Goal: Find specific page/section: Find specific page/section

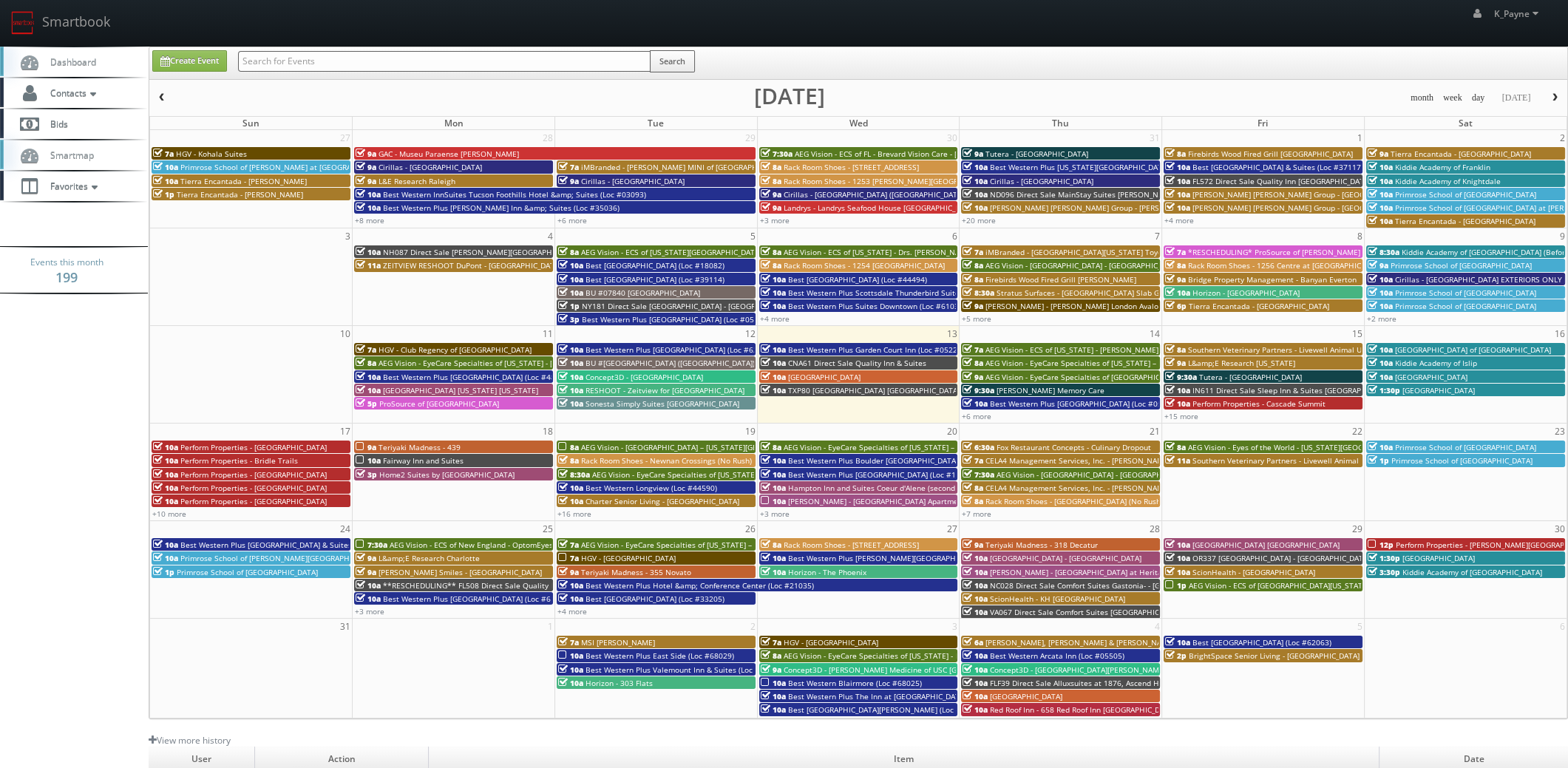
click at [296, 63] on input "text" at bounding box center [444, 61] width 413 height 21
type input "45067"
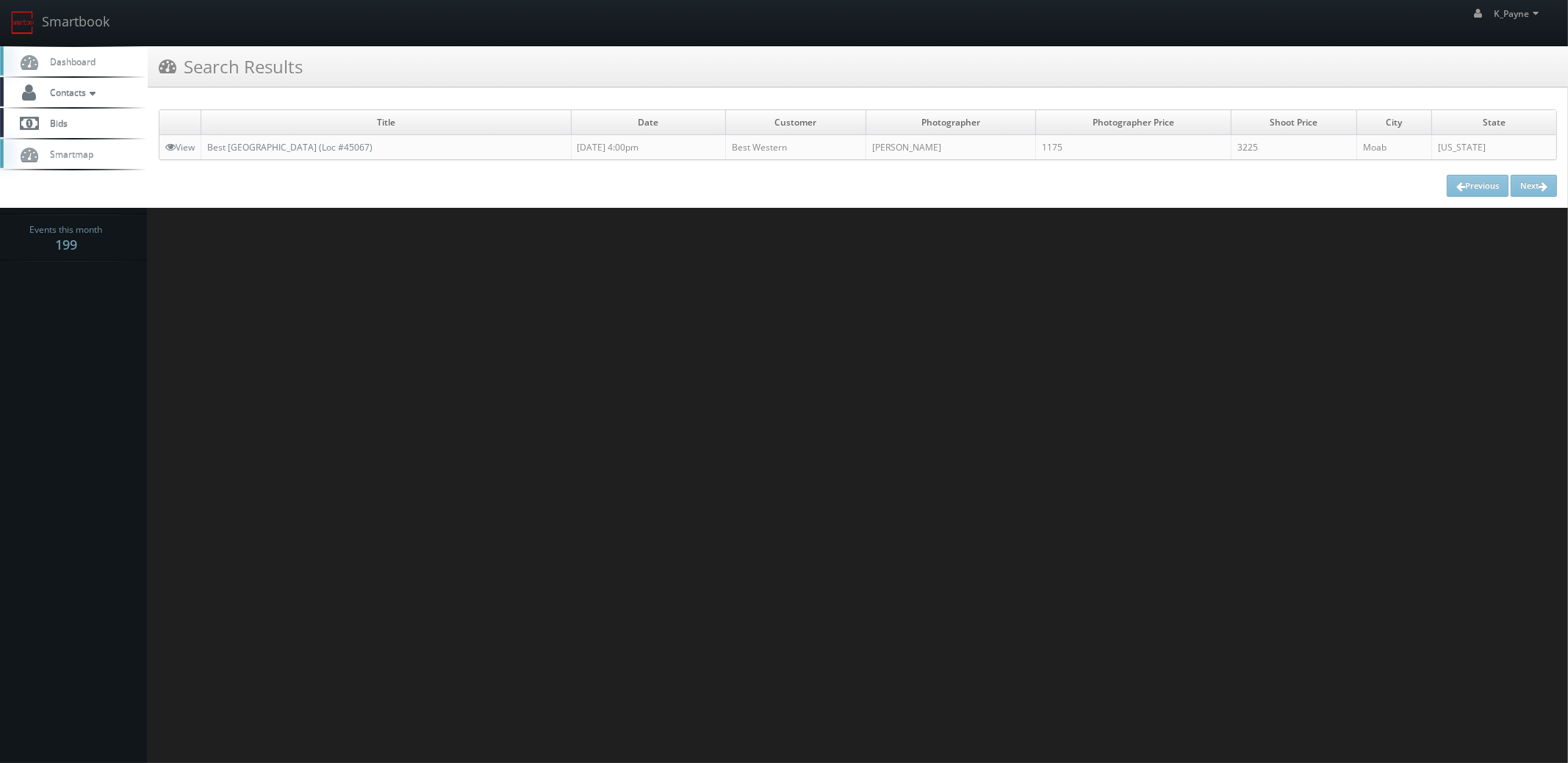
drag, startPoint x: 431, startPoint y: 145, endPoint x: 206, endPoint y: 150, distance: 225.1
click at [206, 150] on td "Best [GEOGRAPHIC_DATA] (Loc #45067)" at bounding box center [387, 147] width 371 height 25
copy link "Best [GEOGRAPHIC_DATA] (Loc #45067)"
click at [77, 19] on link "Smartbook" at bounding box center [60, 23] width 120 height 45
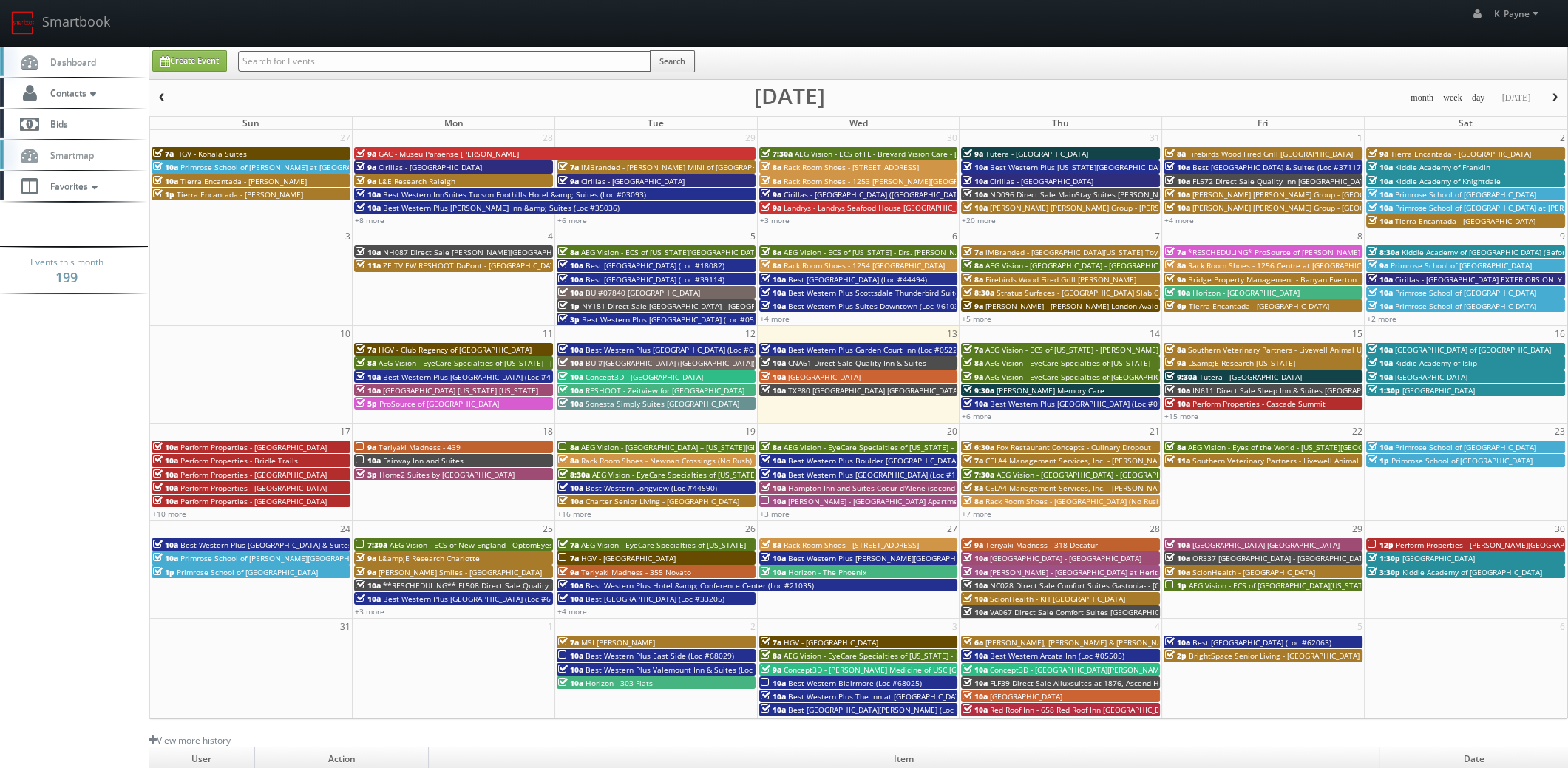
click at [301, 64] on input "text" at bounding box center [444, 61] width 413 height 21
type input "voco"
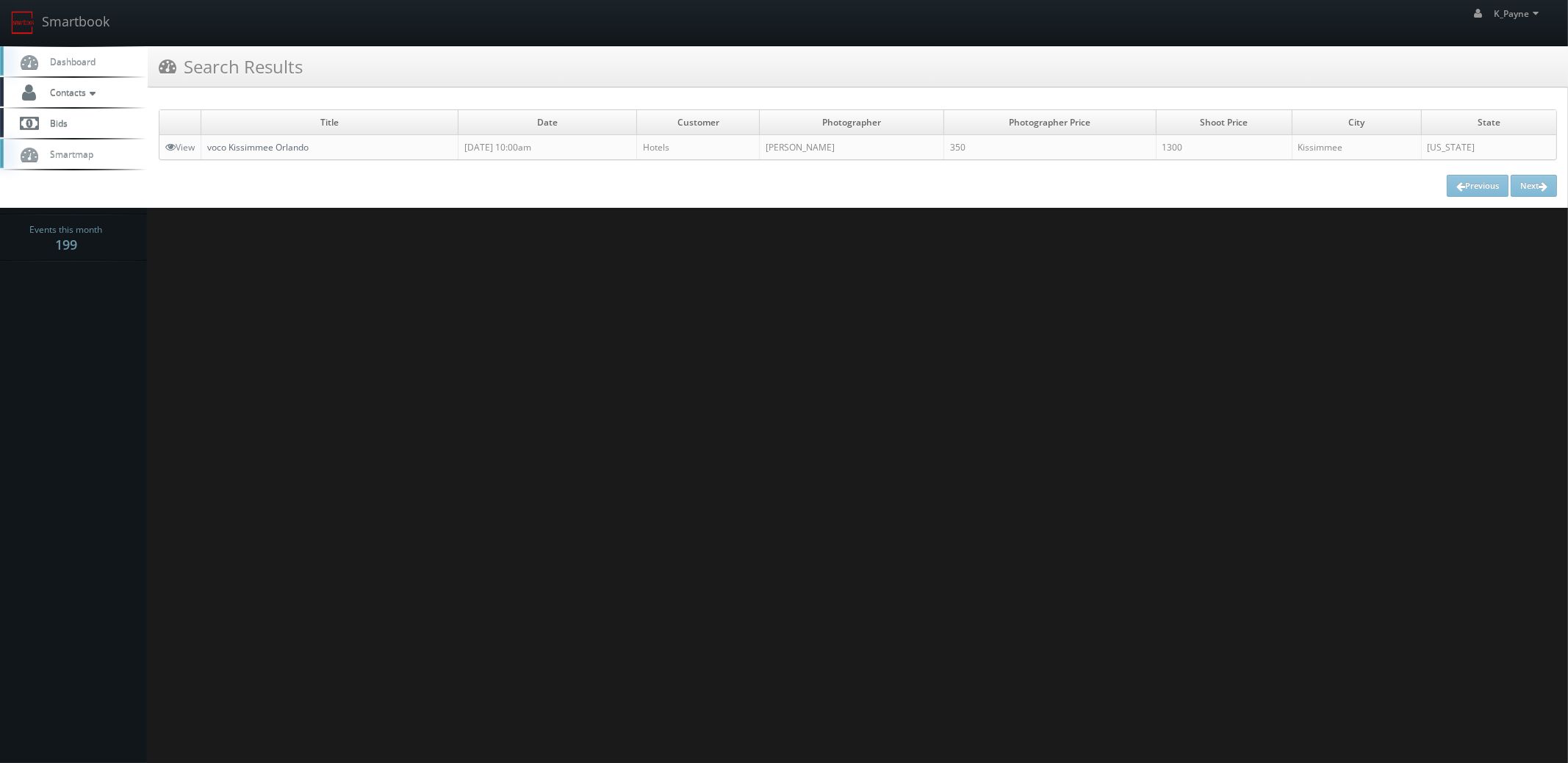
click at [287, 146] on link "voco Kissimmee Orlando" at bounding box center [257, 147] width 102 height 13
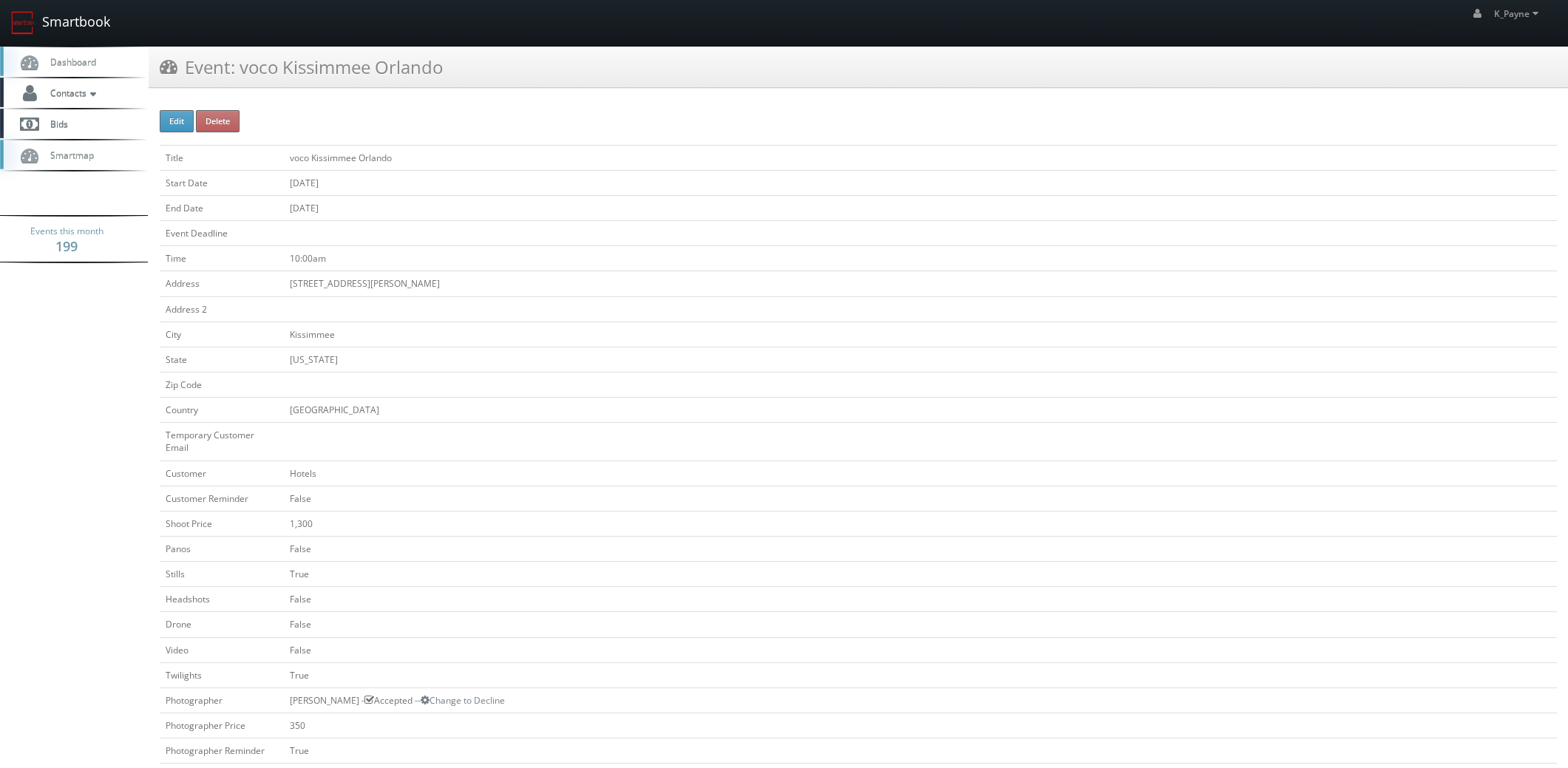
click at [77, 21] on link "Smartbook" at bounding box center [60, 23] width 121 height 46
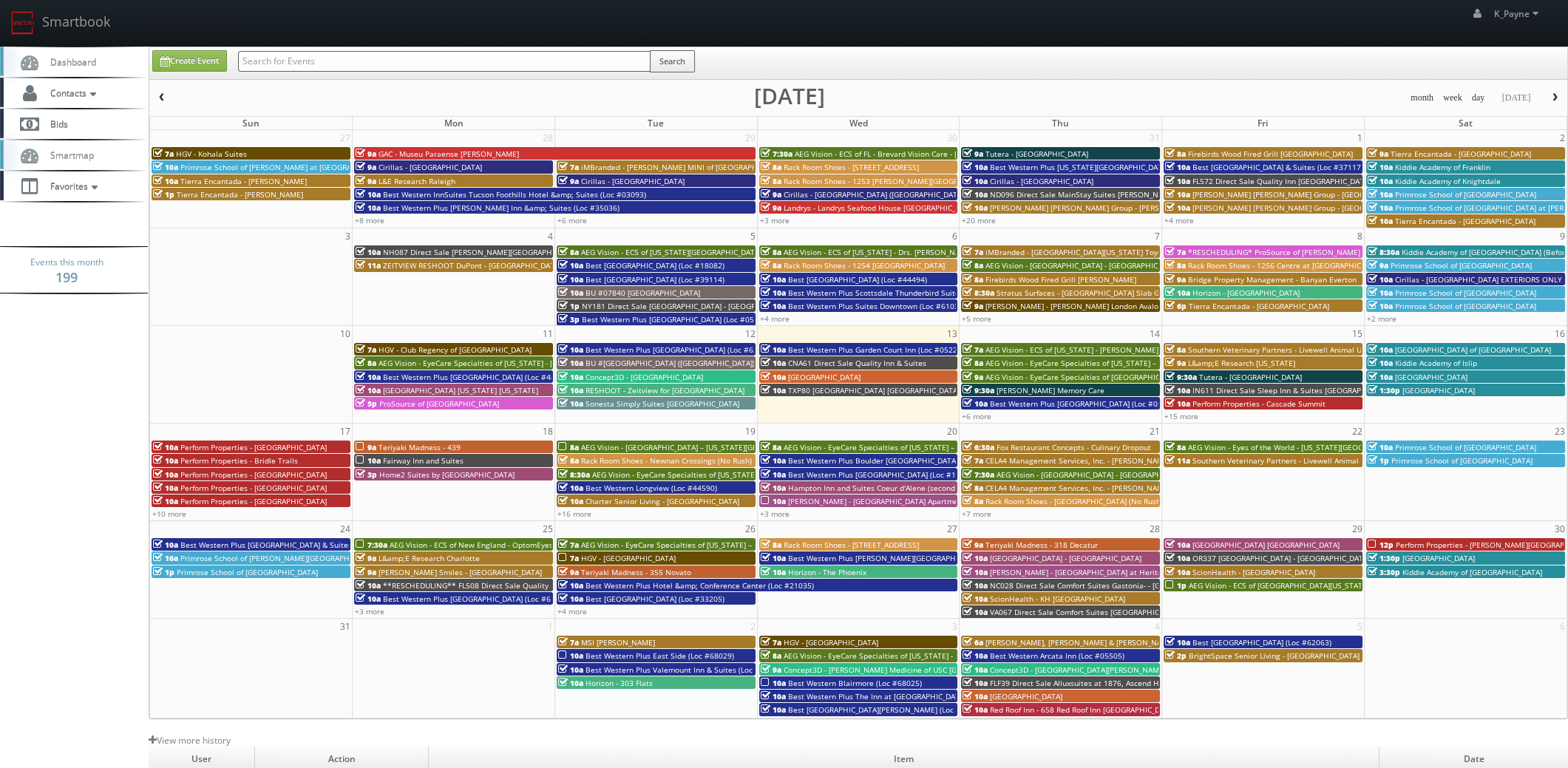
click at [274, 59] on input "text" at bounding box center [444, 61] width 413 height 21
type input "[PERSON_NAME]"
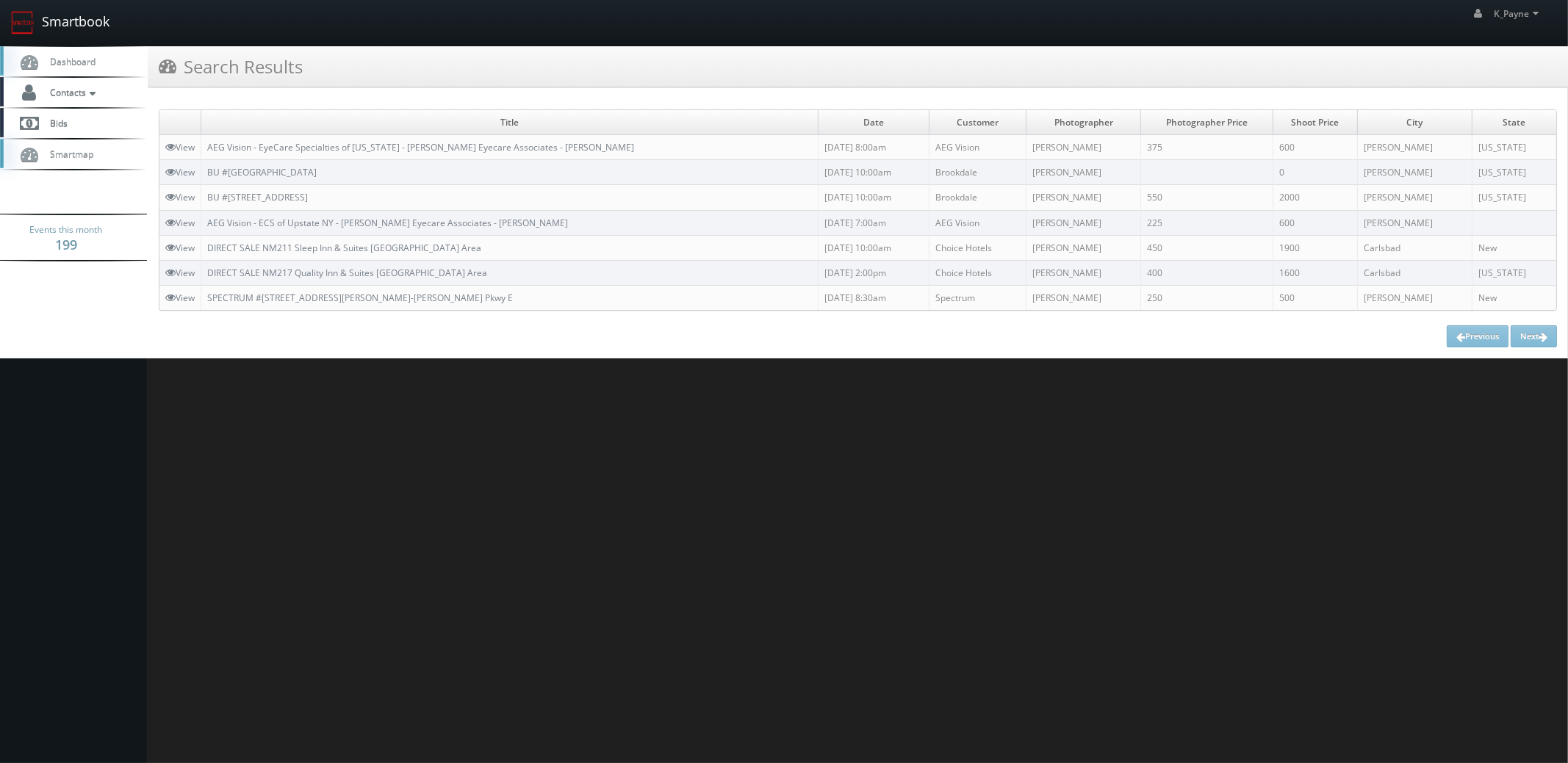
click at [76, 22] on link "Smartbook" at bounding box center [60, 23] width 120 height 45
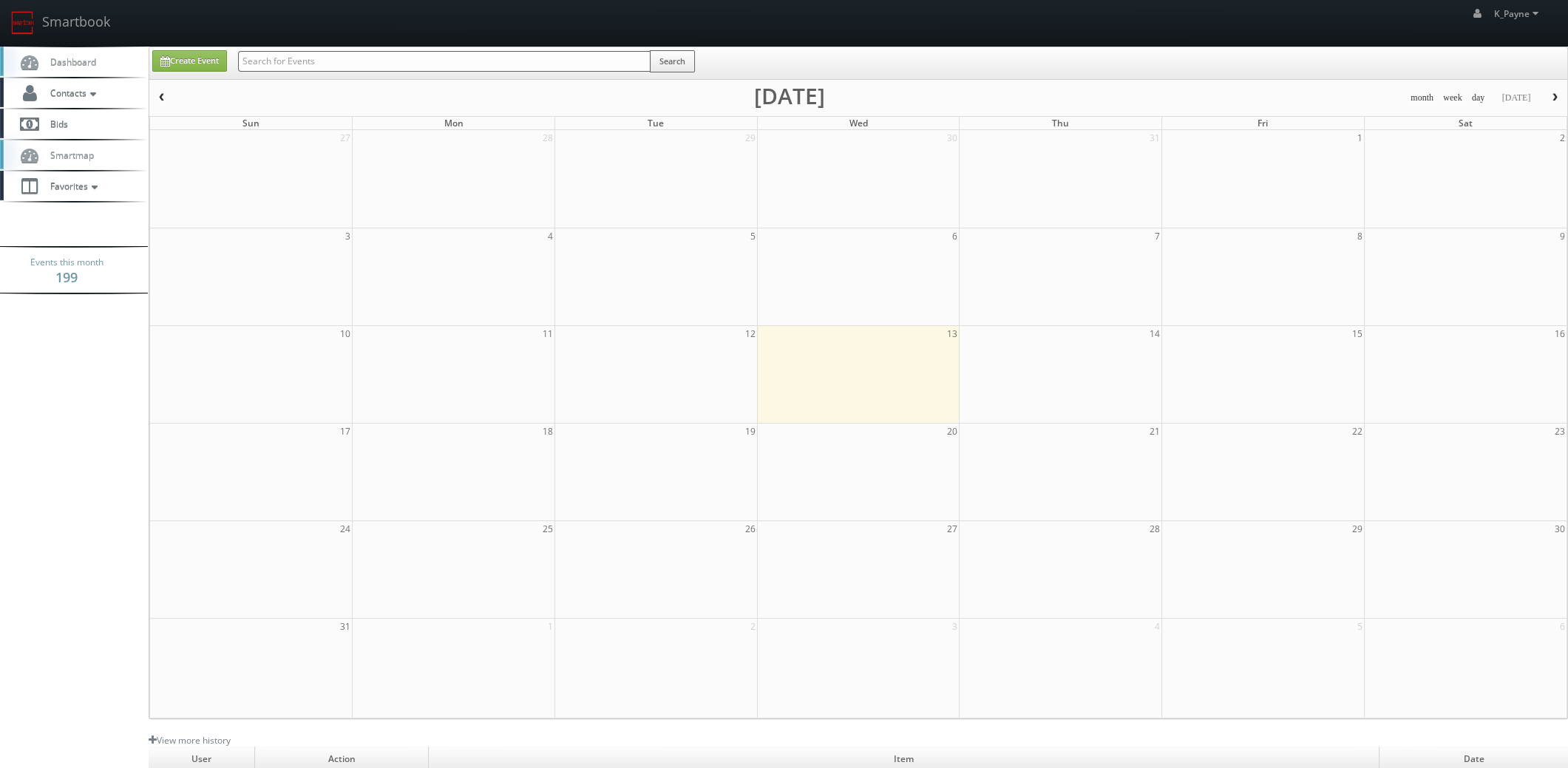
click at [331, 66] on input "text" at bounding box center [444, 61] width 413 height 21
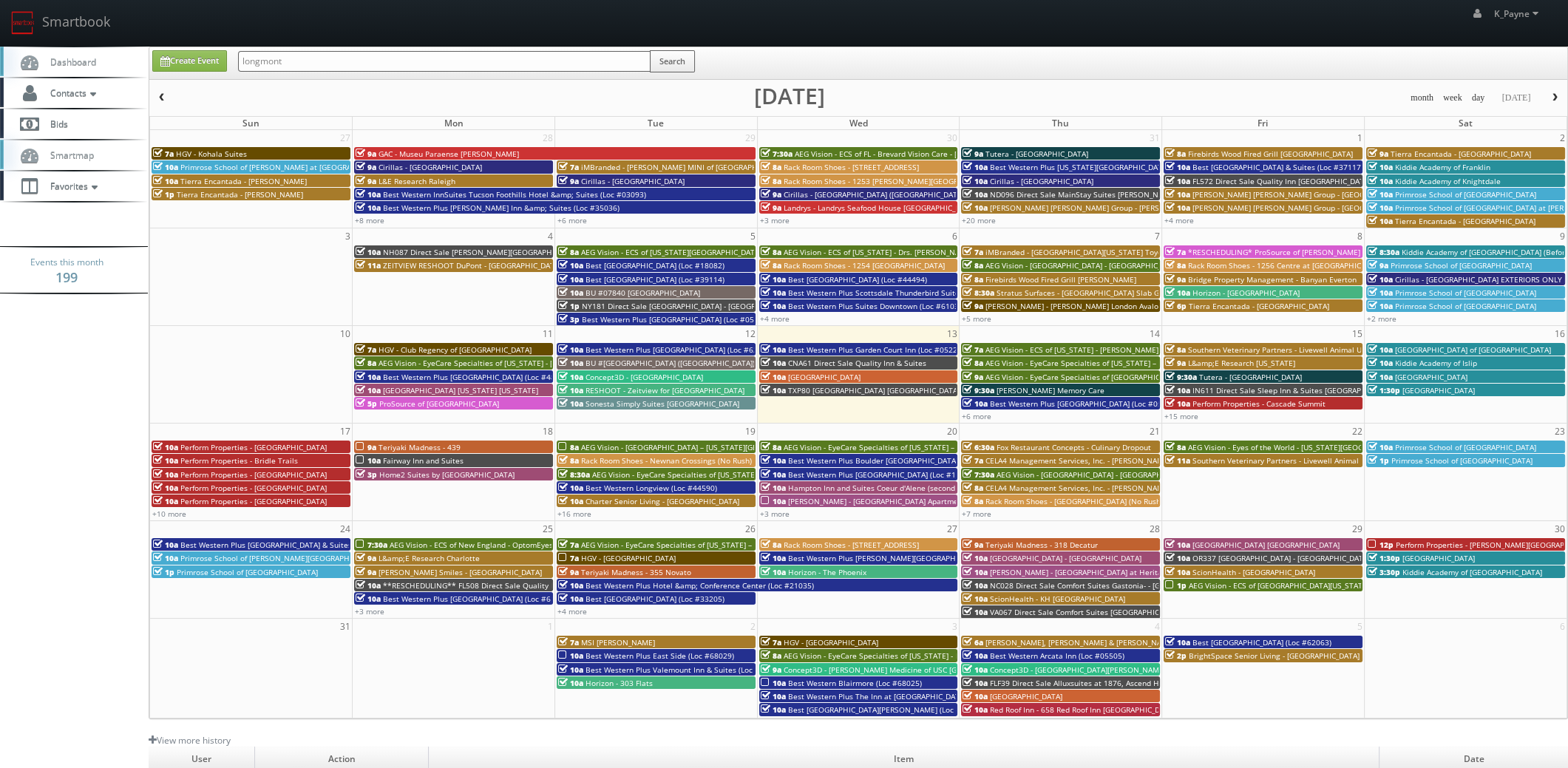
type input "longmont"
